Goal: Navigation & Orientation: Find specific page/section

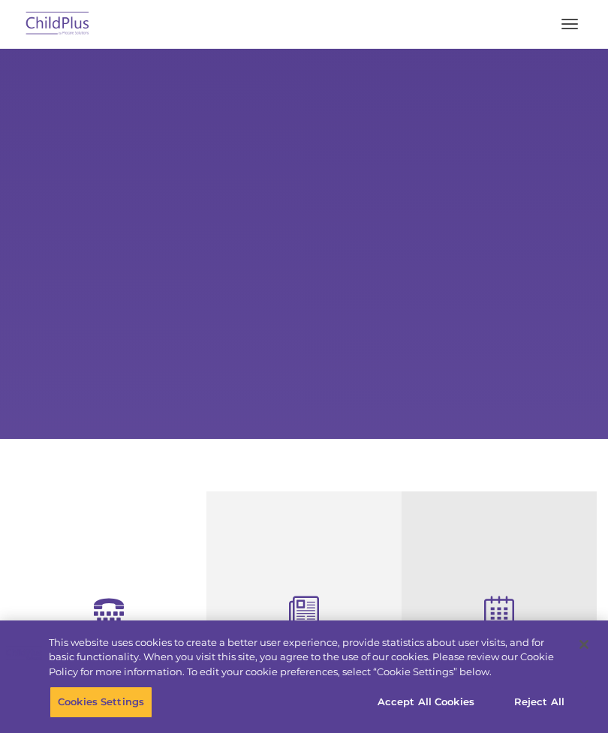
select select "MEDIUM"
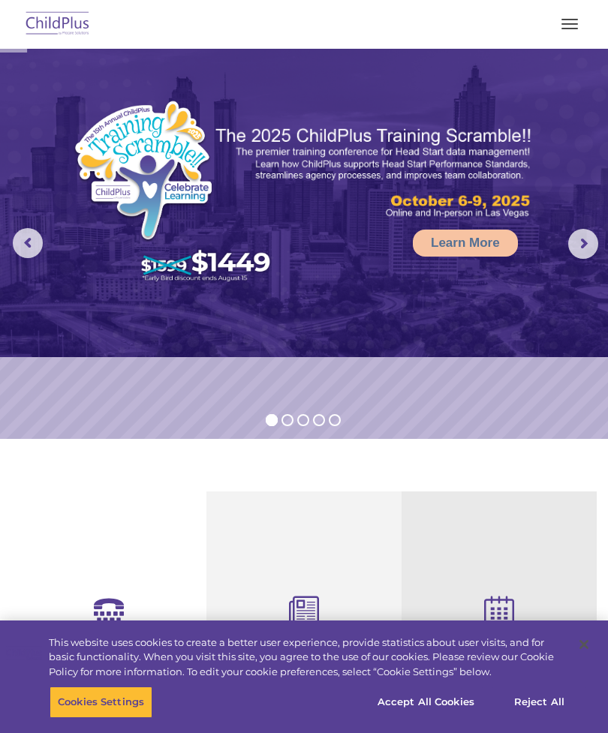
click at [580, 25] on button "button" at bounding box center [570, 24] width 32 height 24
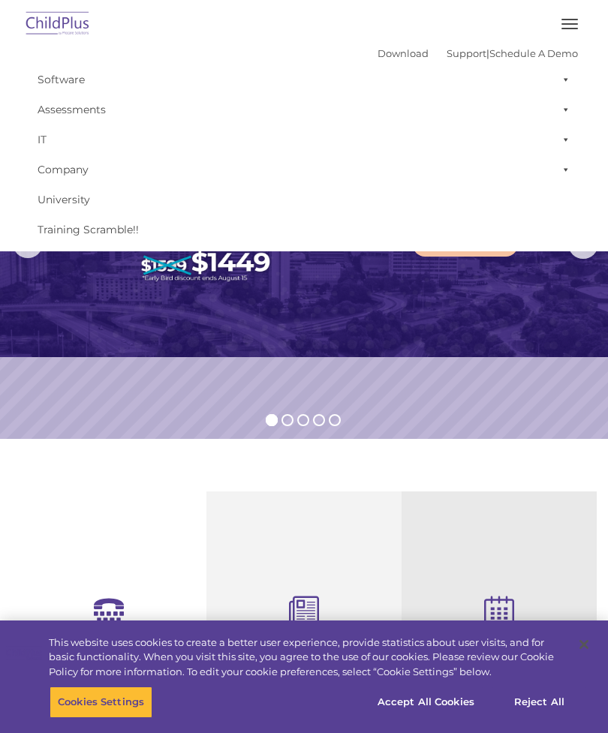
click at [565, 24] on span "button" at bounding box center [569, 24] width 17 height 2
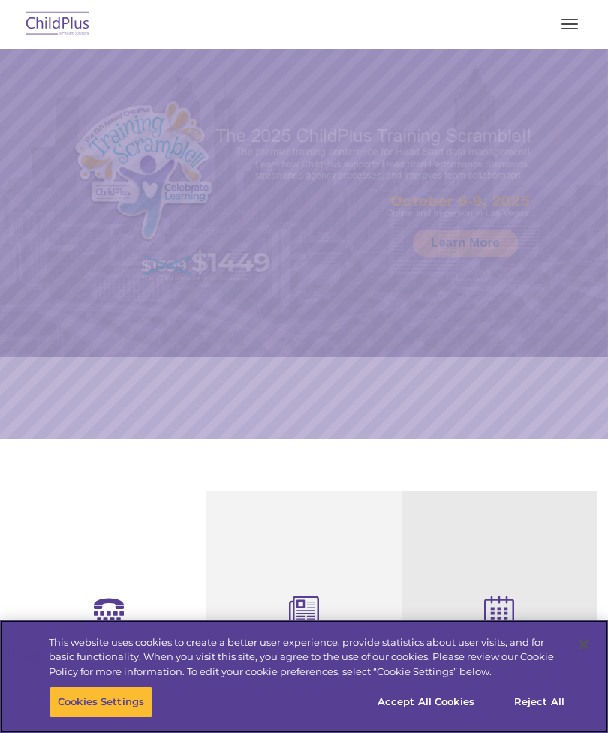
select select "MEDIUM"
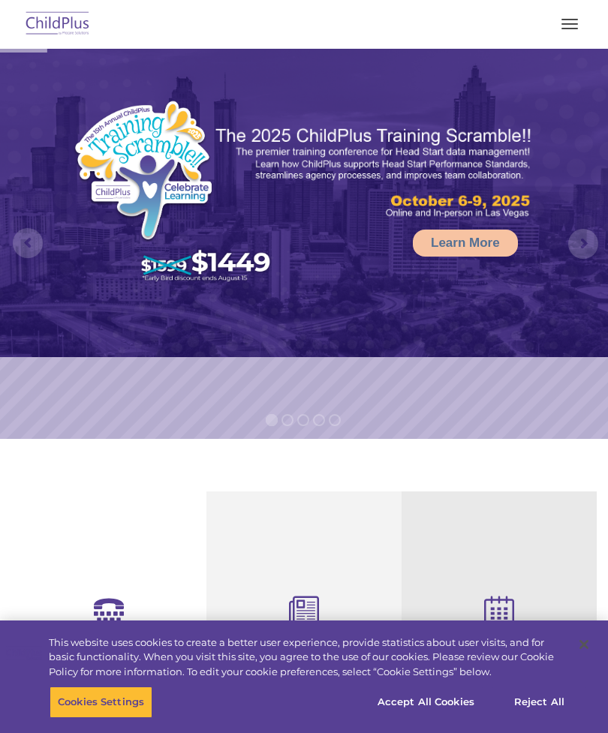
click at [570, 22] on button "button" at bounding box center [570, 24] width 32 height 24
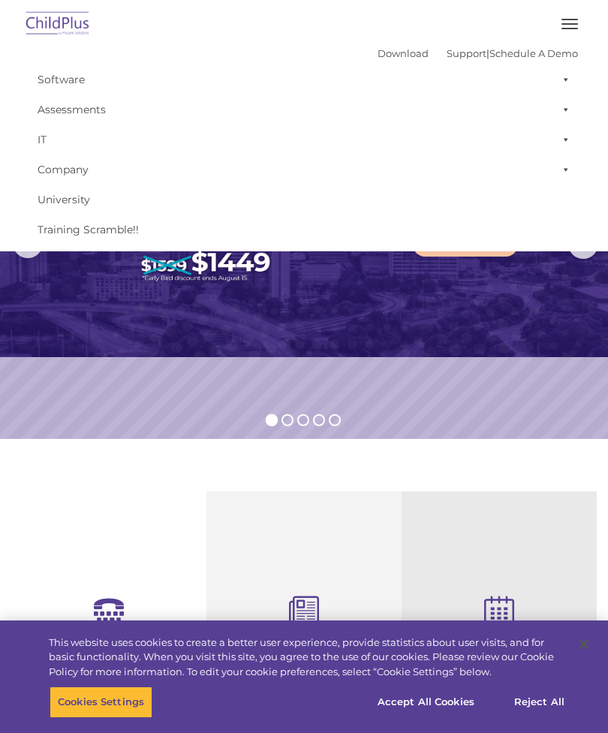
click at [559, 80] on span at bounding box center [562, 80] width 15 height 30
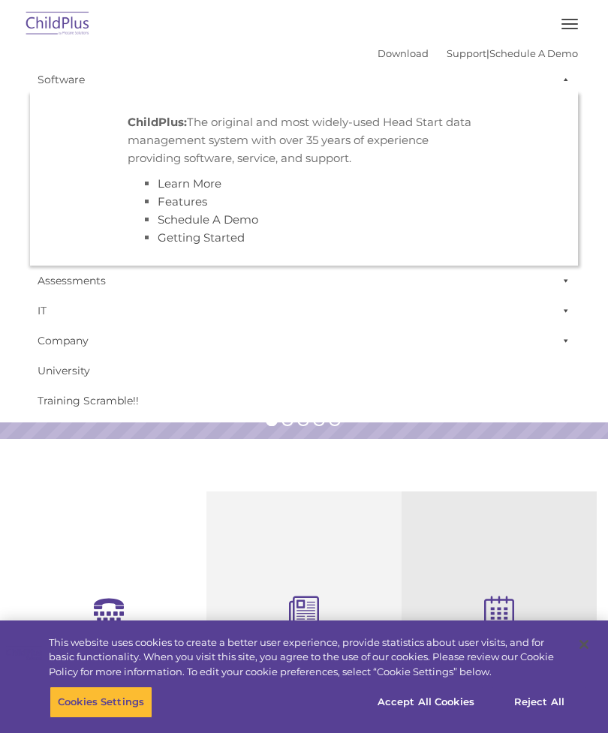
click at [566, 86] on span at bounding box center [562, 80] width 15 height 30
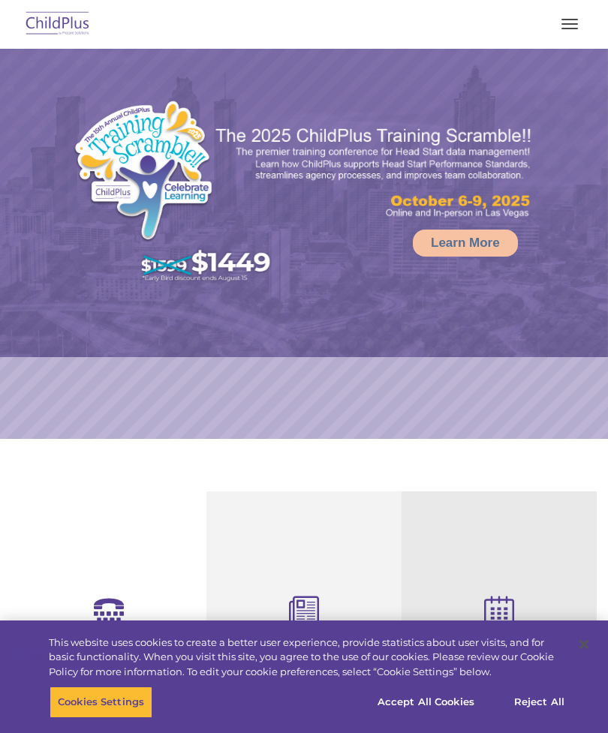
select select "MEDIUM"
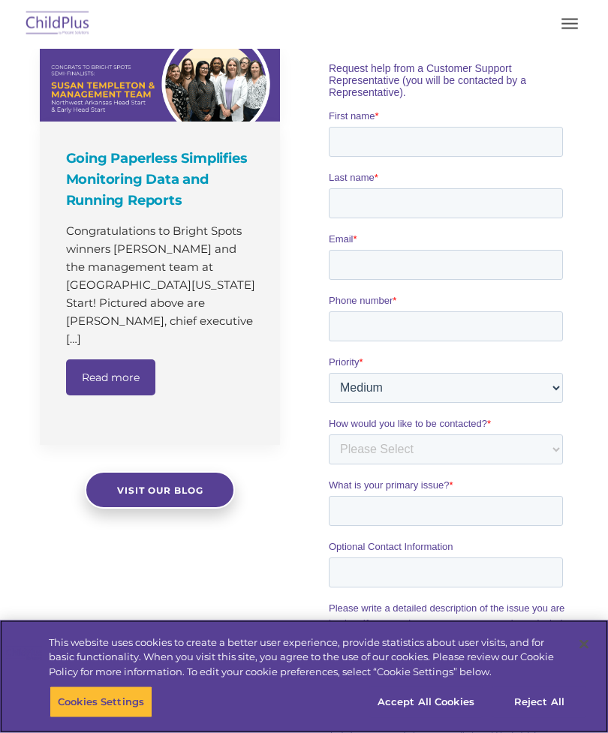
scroll to position [1010, 0]
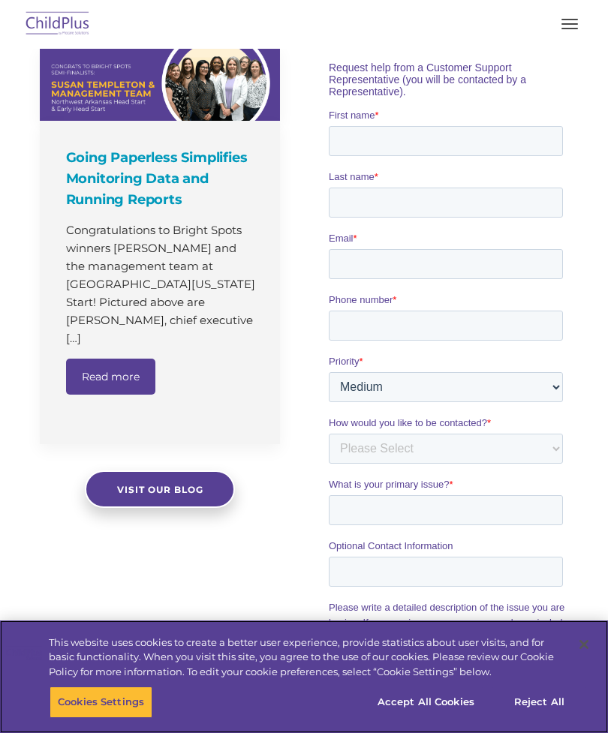
click at [456, 718] on button "Accept All Cookies" at bounding box center [425, 703] width 113 height 32
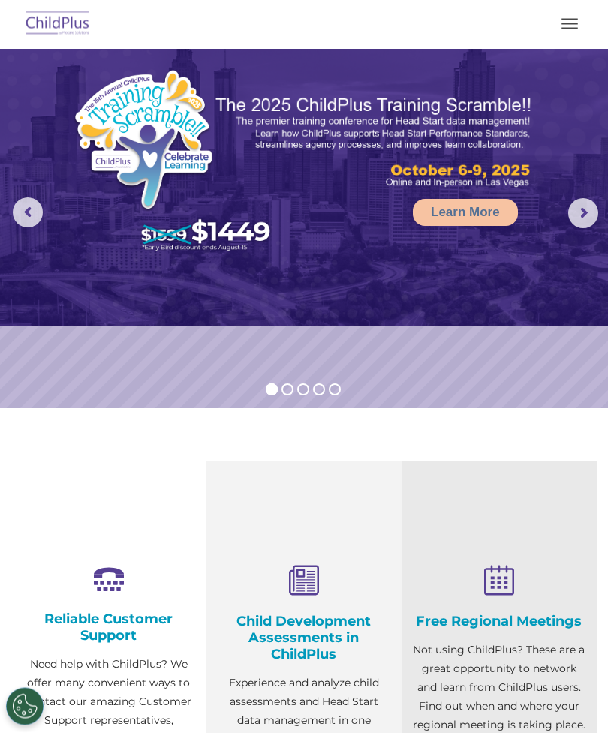
scroll to position [0, 0]
